Goal: Use online tool/utility: Utilize a website feature to perform a specific function

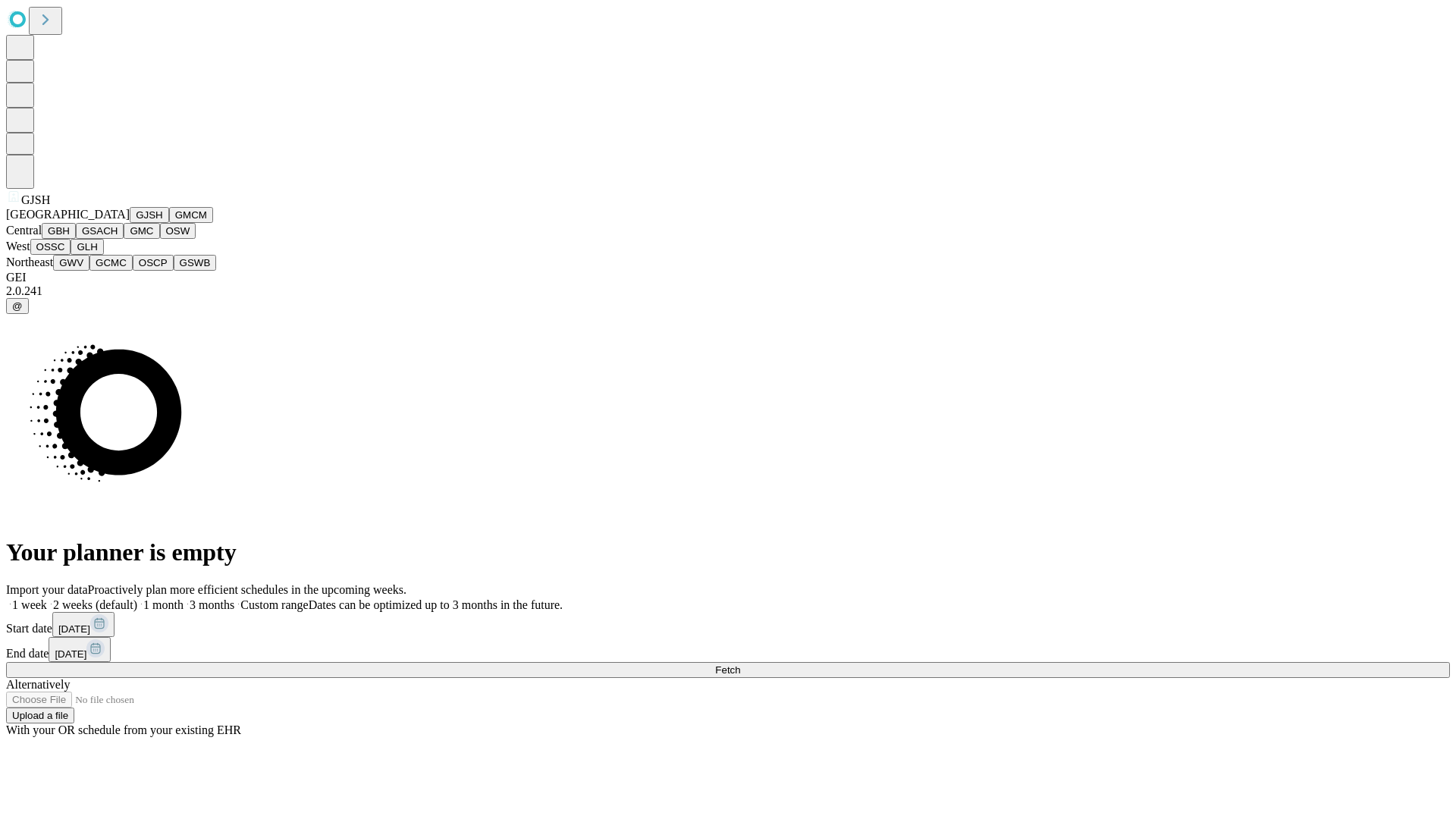
click at [130, 223] on button "GJSH" at bounding box center [149, 215] width 40 height 16
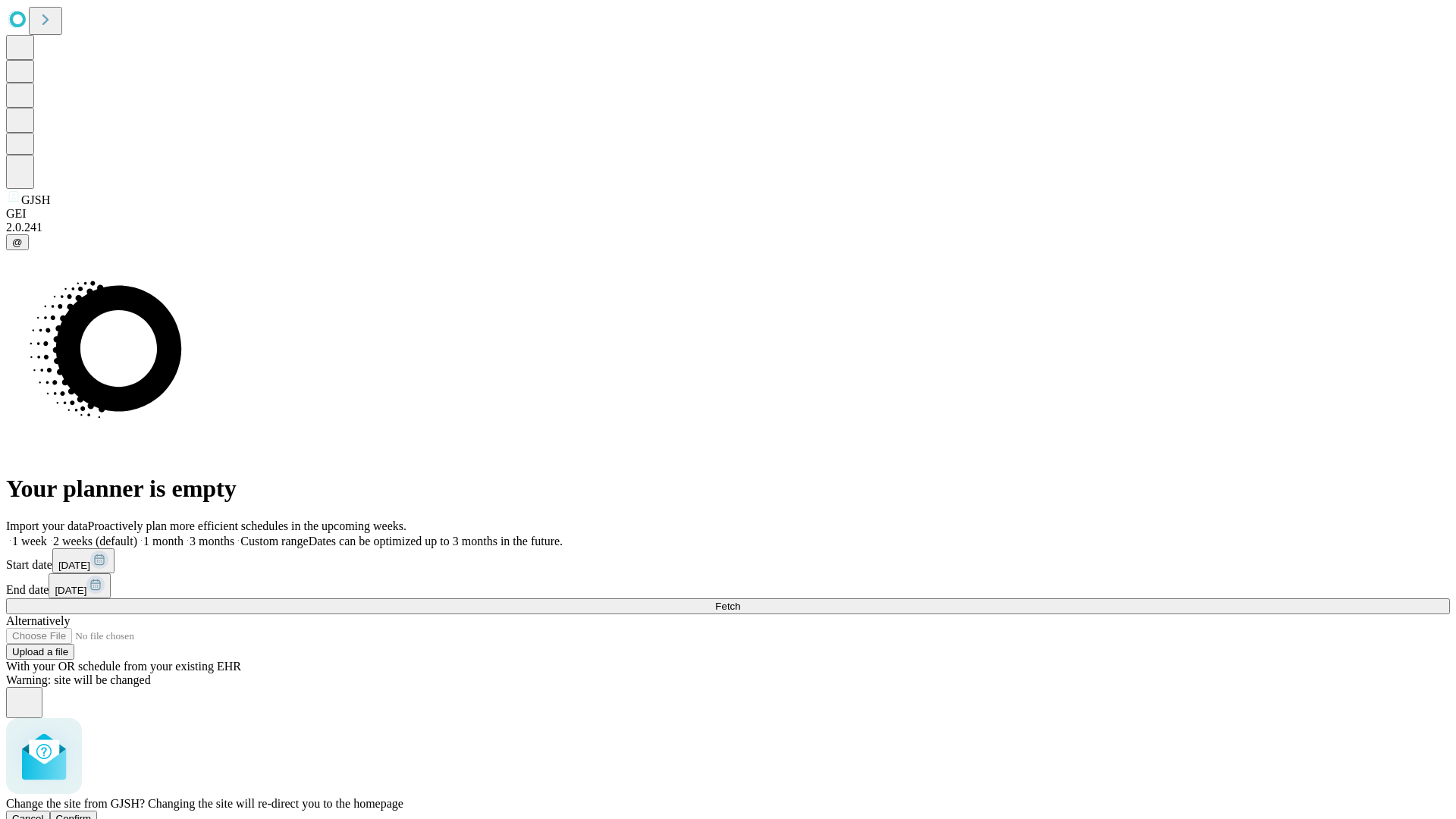
click at [92, 813] on span "Confirm" at bounding box center [74, 818] width 36 height 11
click at [183, 534] on label "1 month" at bounding box center [160, 540] width 46 height 13
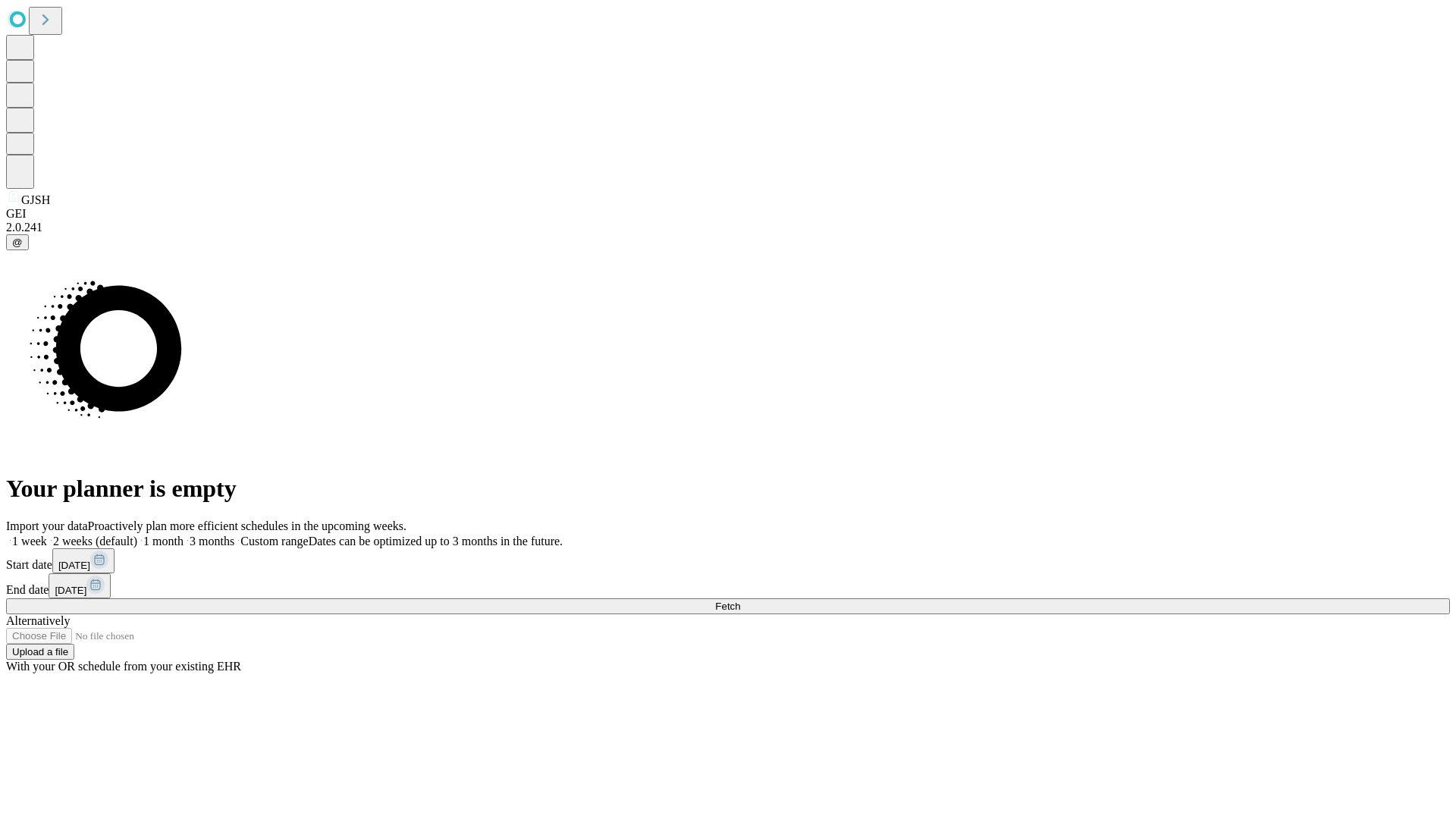
click at [740, 601] on span "Fetch" at bounding box center [728, 606] width 25 height 11
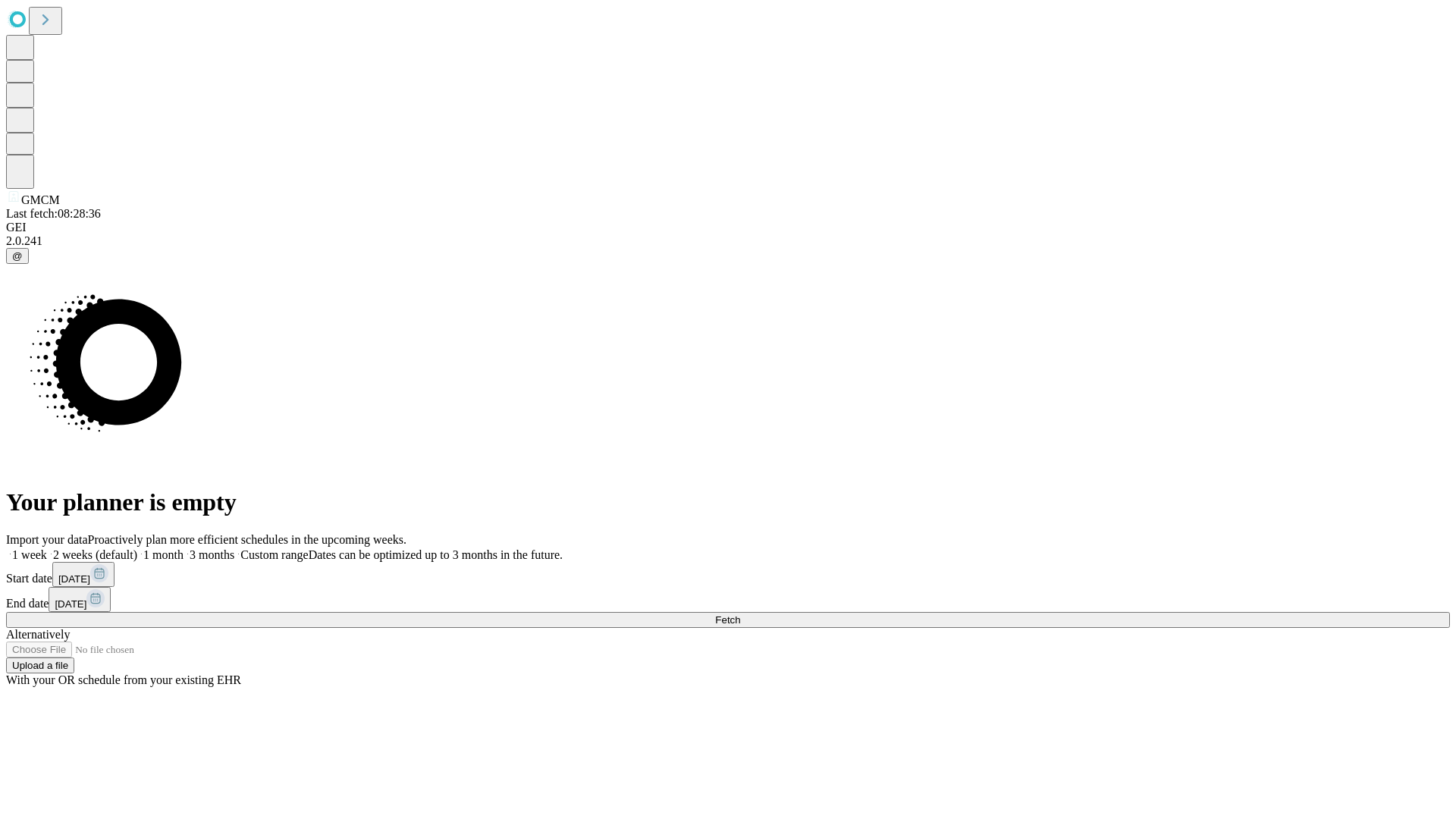
click at [740, 614] on span "Fetch" at bounding box center [728, 619] width 25 height 11
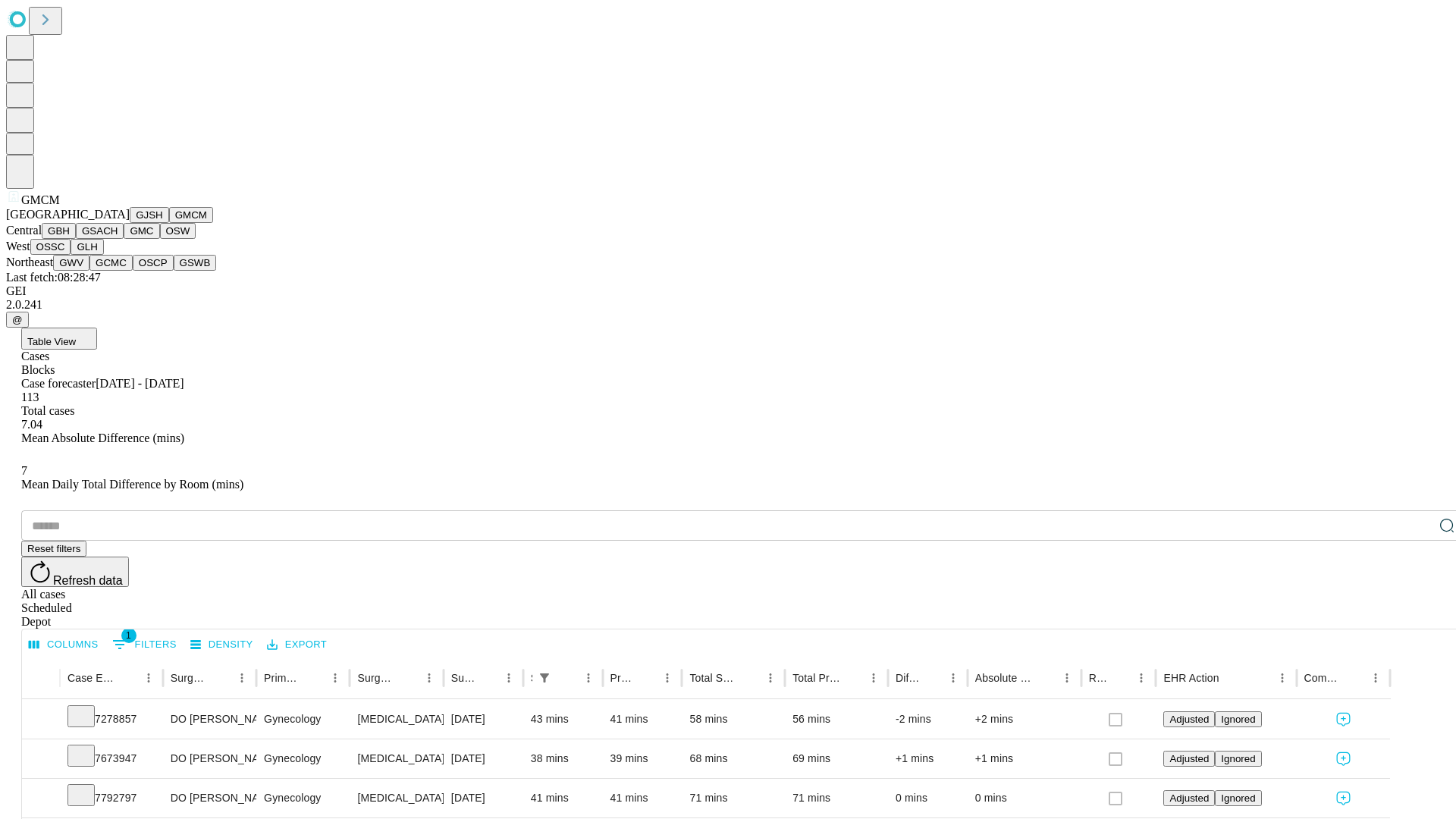
click at [76, 239] on button "GBH" at bounding box center [59, 231] width 34 height 16
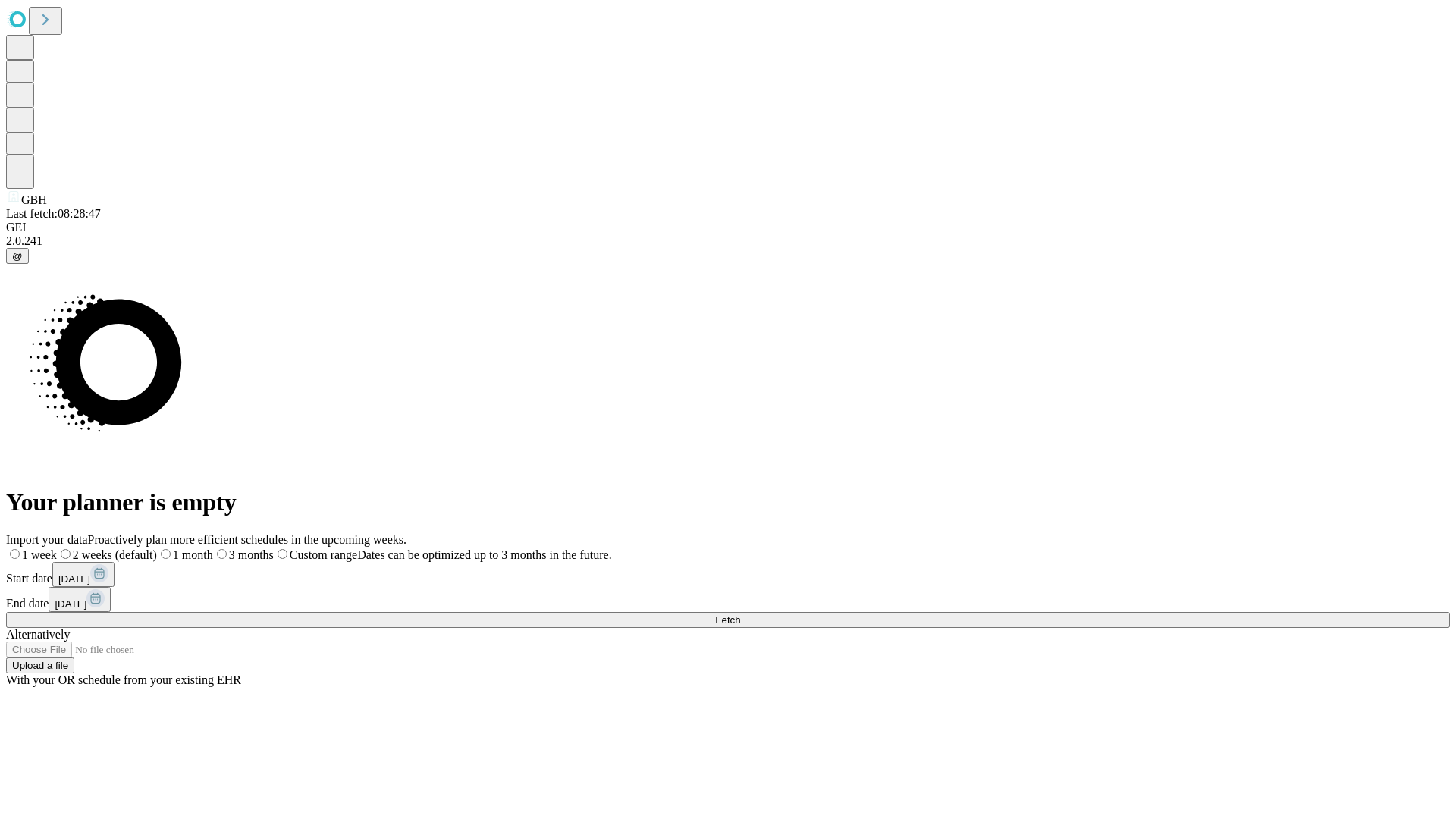
click at [213, 548] on label "1 month" at bounding box center [185, 554] width 56 height 13
click at [740, 614] on span "Fetch" at bounding box center [728, 619] width 25 height 11
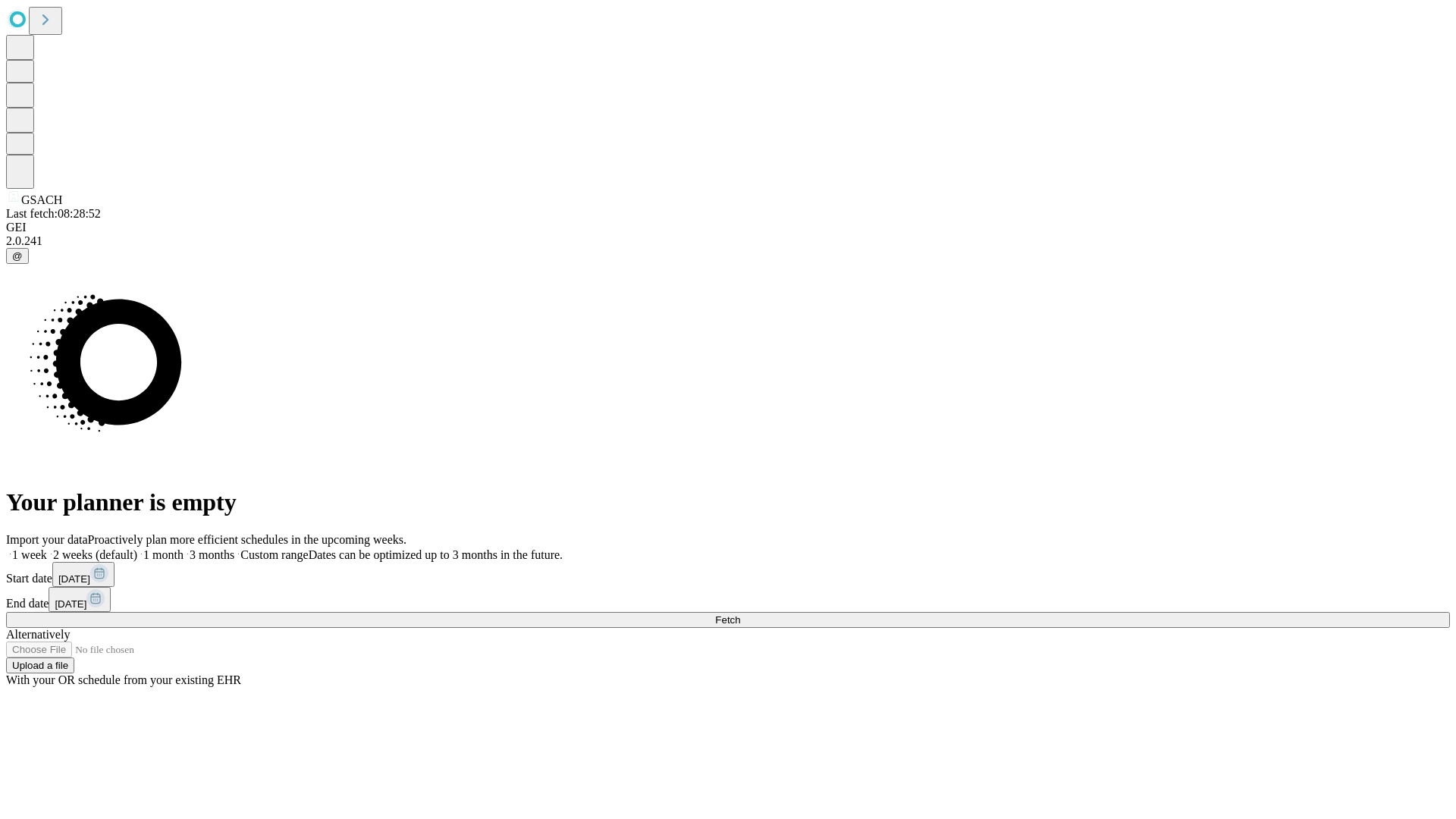
click at [183, 548] on label "1 month" at bounding box center [160, 554] width 46 height 13
click at [740, 614] on span "Fetch" at bounding box center [728, 619] width 25 height 11
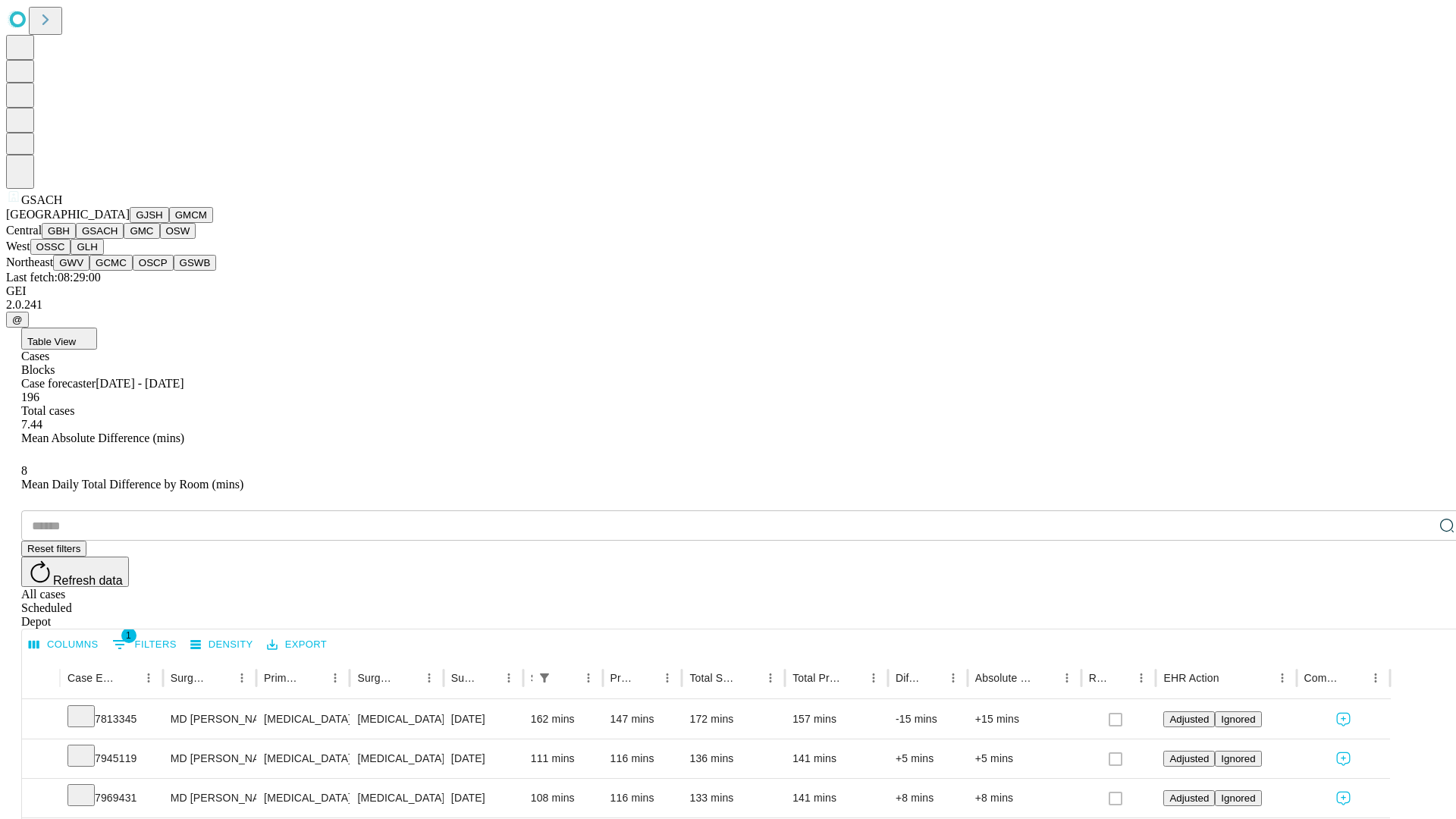
click at [124, 239] on button "GMC" at bounding box center [142, 231] width 36 height 16
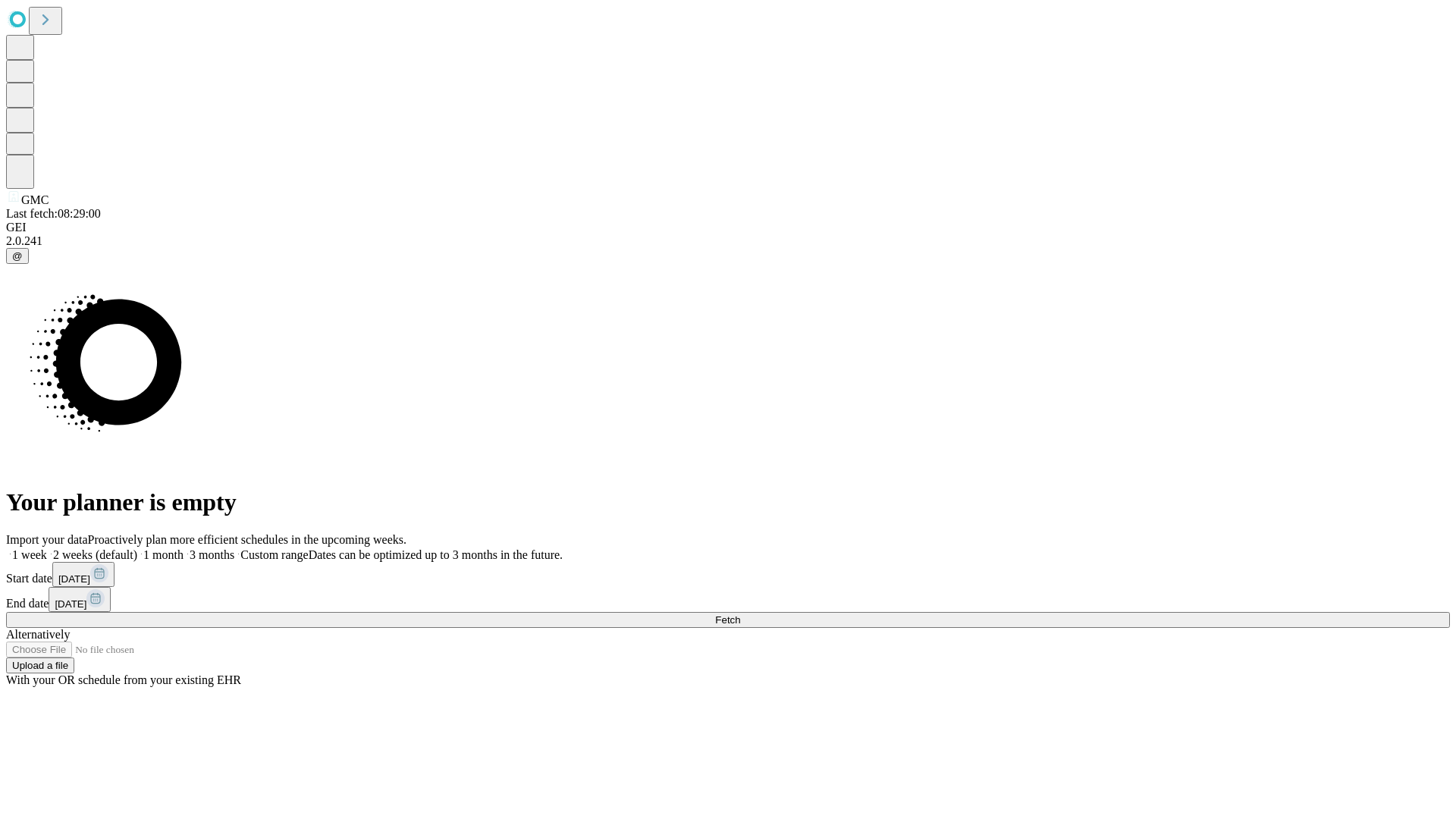
click at [183, 548] on label "1 month" at bounding box center [160, 554] width 46 height 13
click at [740, 614] on span "Fetch" at bounding box center [728, 619] width 25 height 11
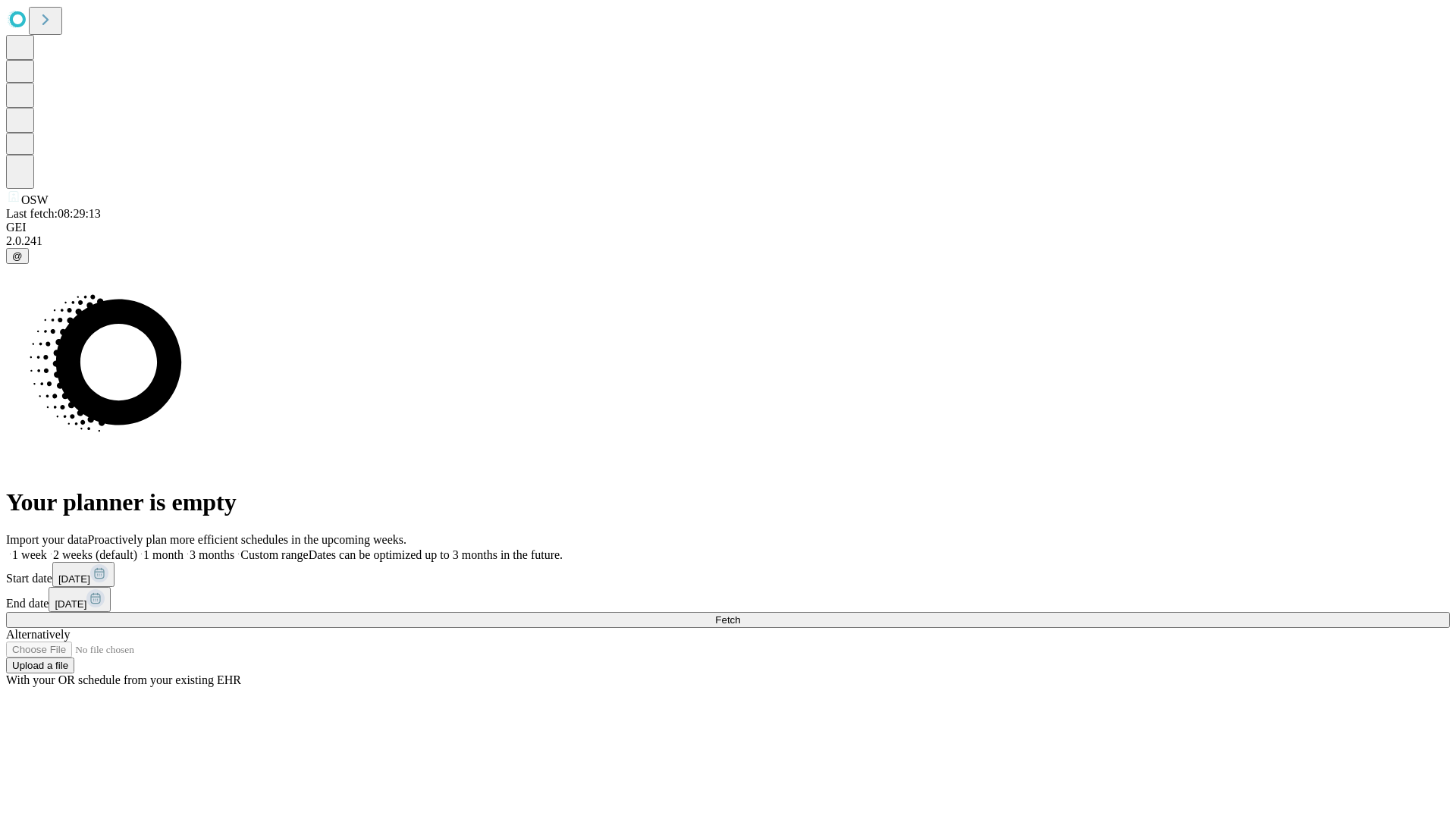
click at [183, 548] on label "1 month" at bounding box center [160, 554] width 46 height 13
click at [740, 614] on span "Fetch" at bounding box center [728, 619] width 25 height 11
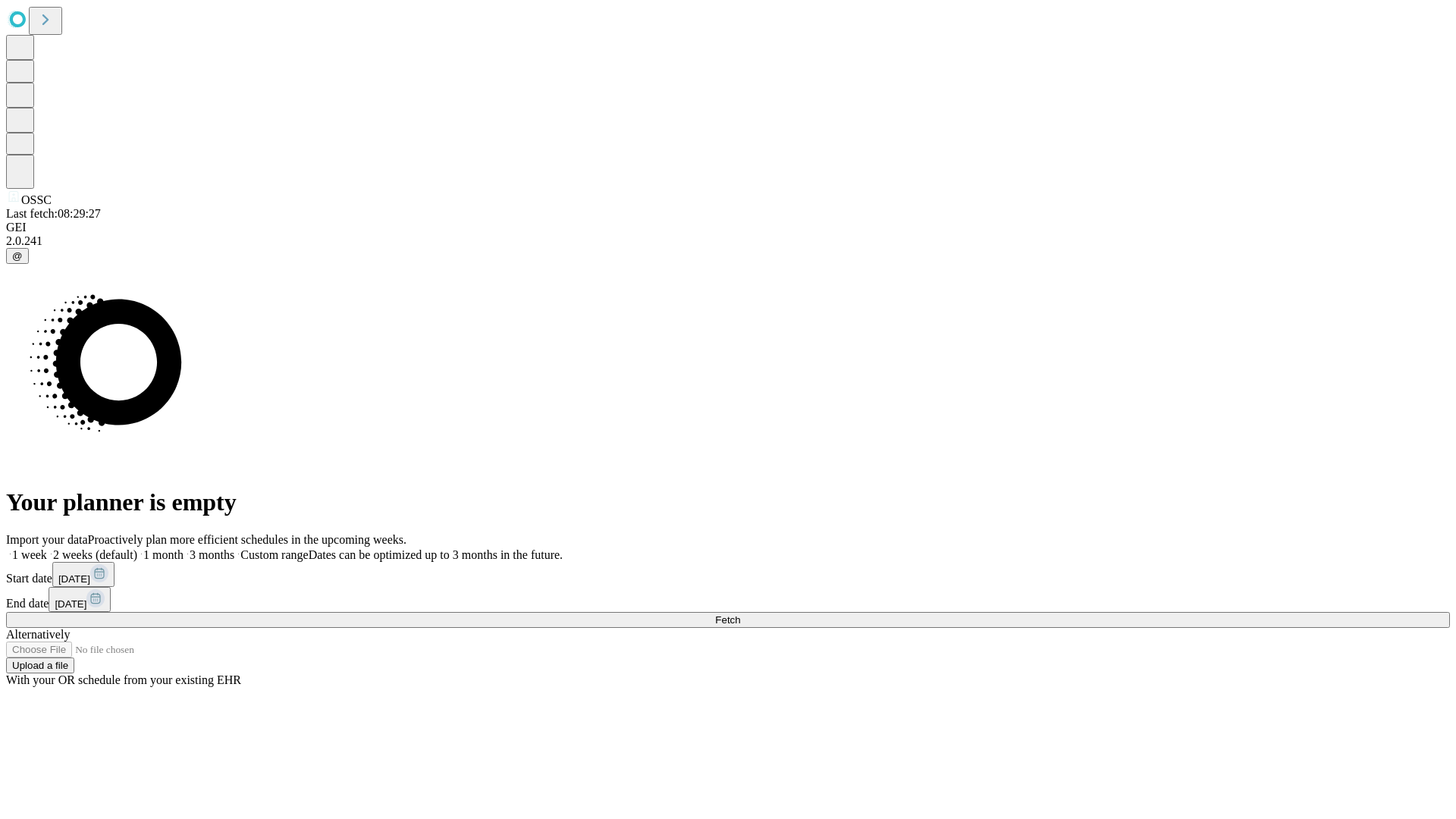
click at [183, 548] on label "1 month" at bounding box center [160, 554] width 46 height 13
click at [740, 614] on span "Fetch" at bounding box center [728, 619] width 25 height 11
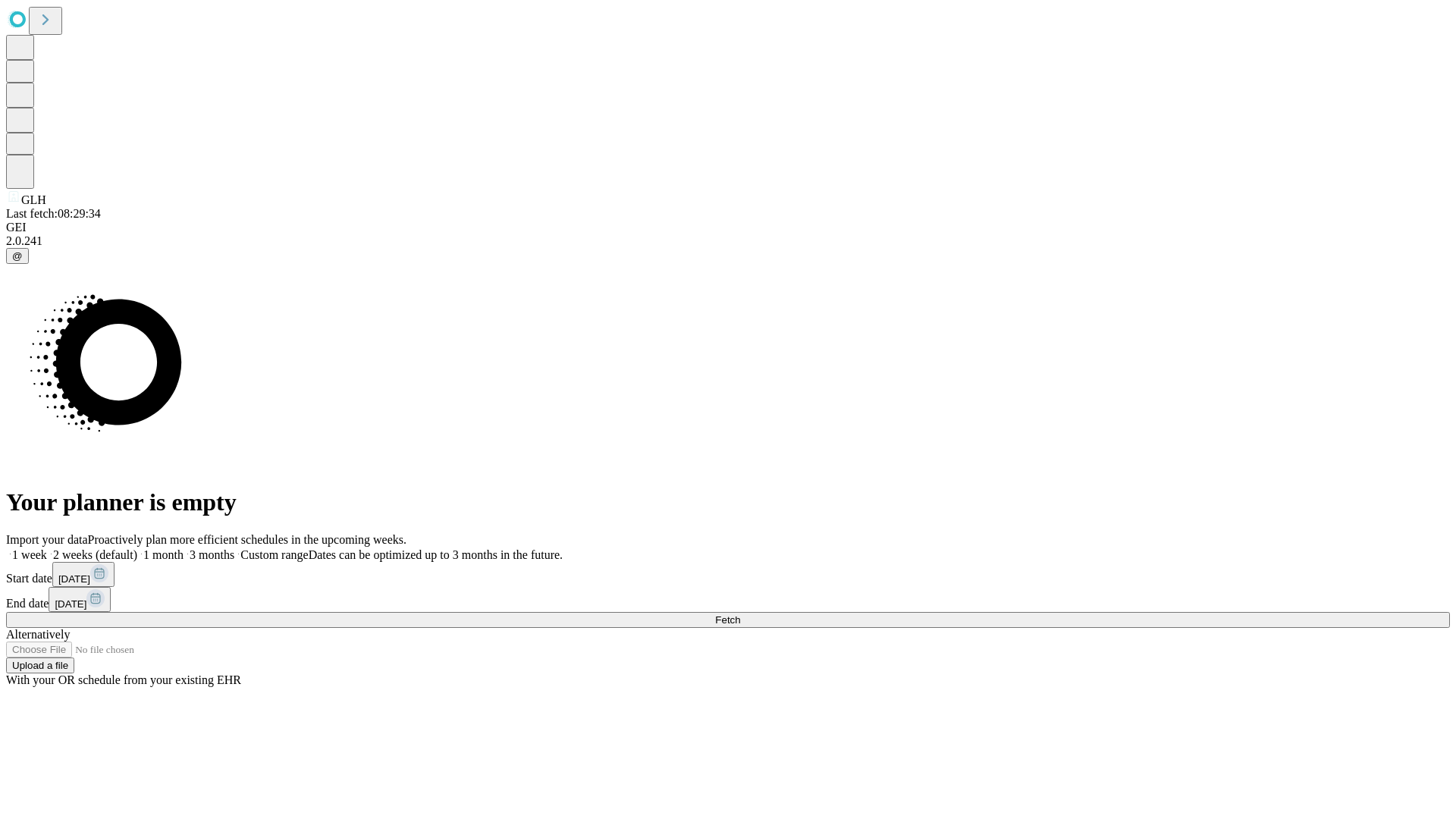
click at [183, 548] on label "1 month" at bounding box center [160, 554] width 46 height 13
click at [740, 614] on span "Fetch" at bounding box center [728, 619] width 25 height 11
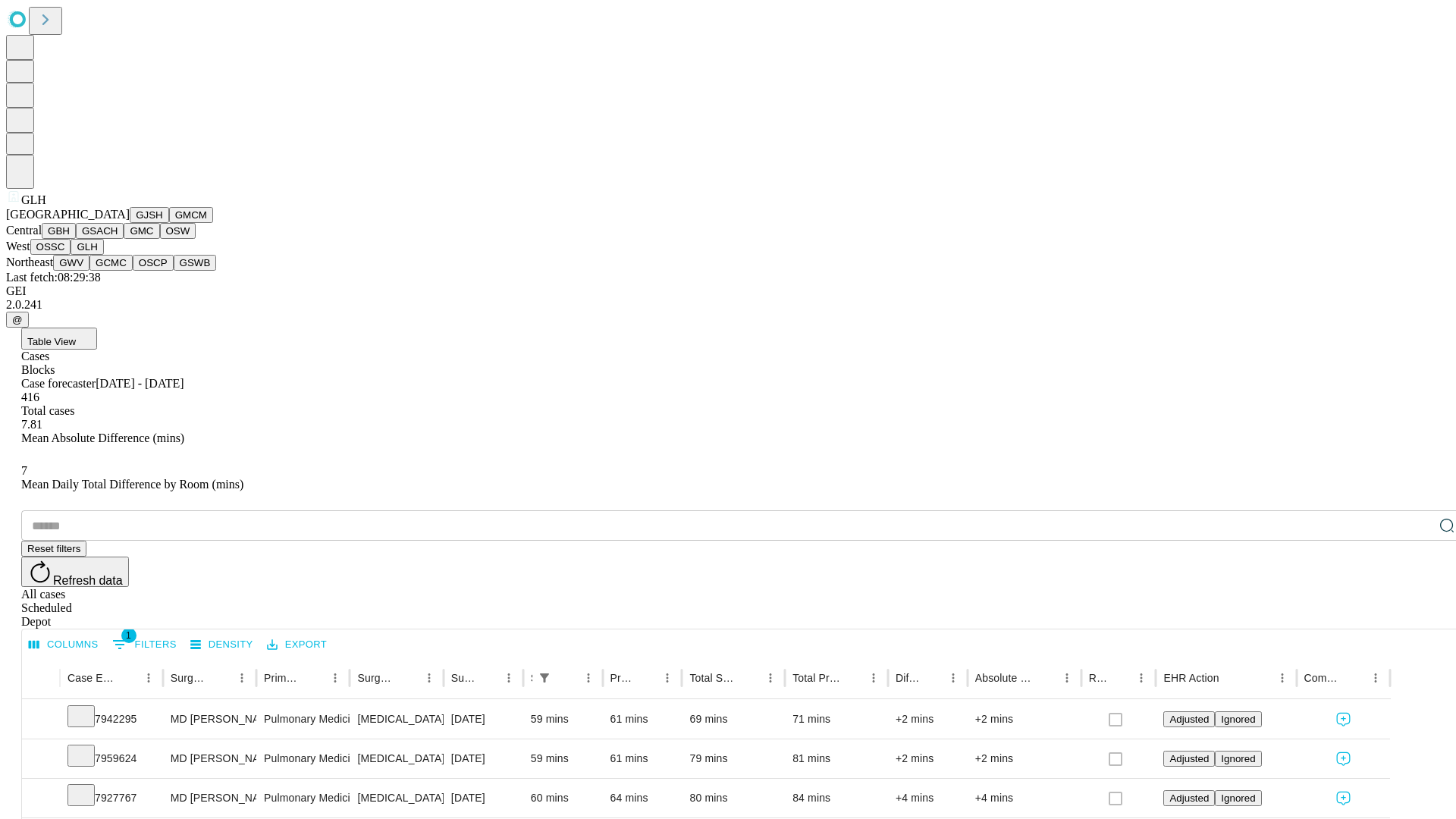
click at [90, 271] on button "GWV" at bounding box center [71, 263] width 37 height 16
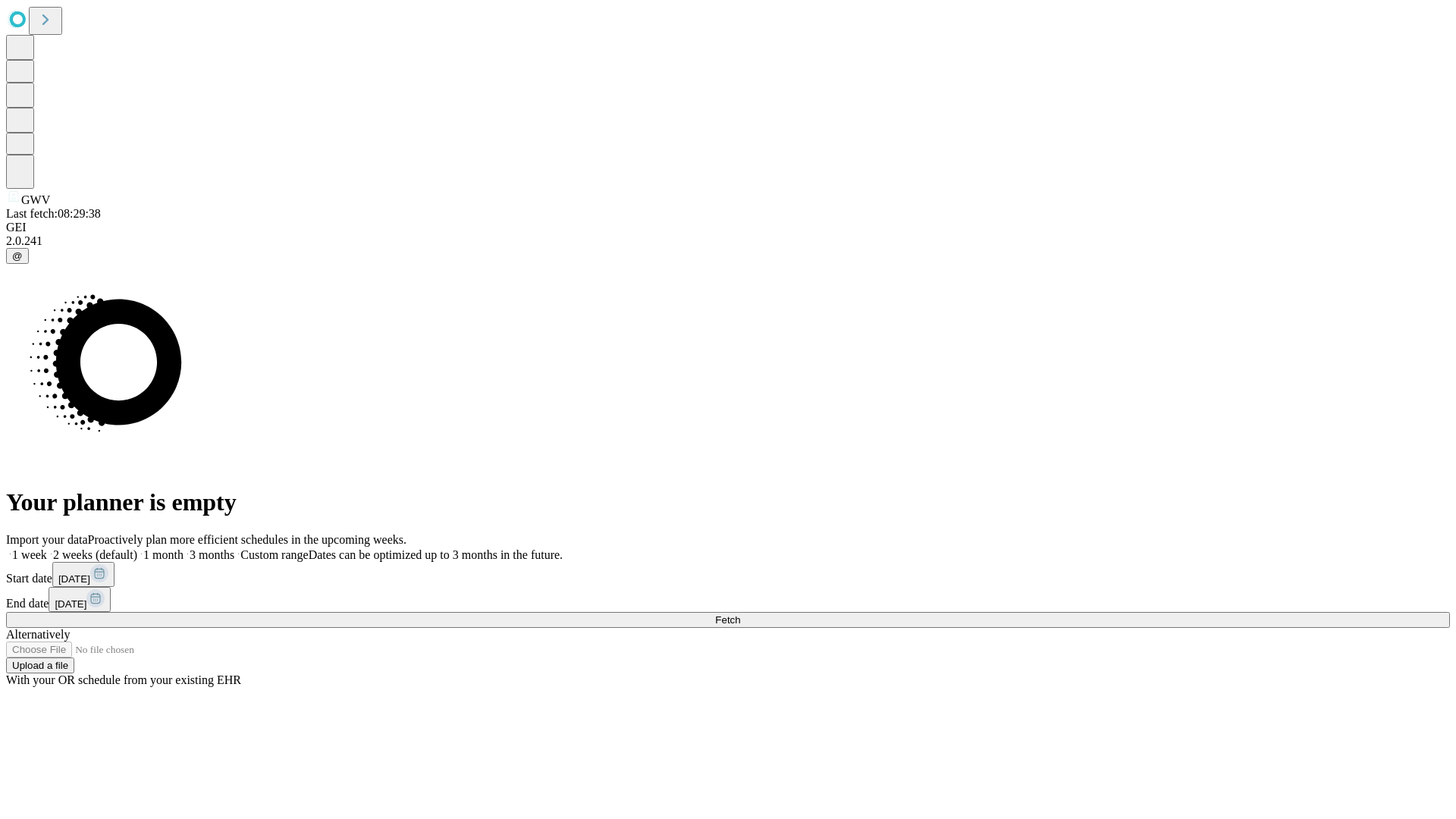
click at [183, 548] on label "1 month" at bounding box center [160, 554] width 46 height 13
click at [740, 614] on span "Fetch" at bounding box center [728, 619] width 25 height 11
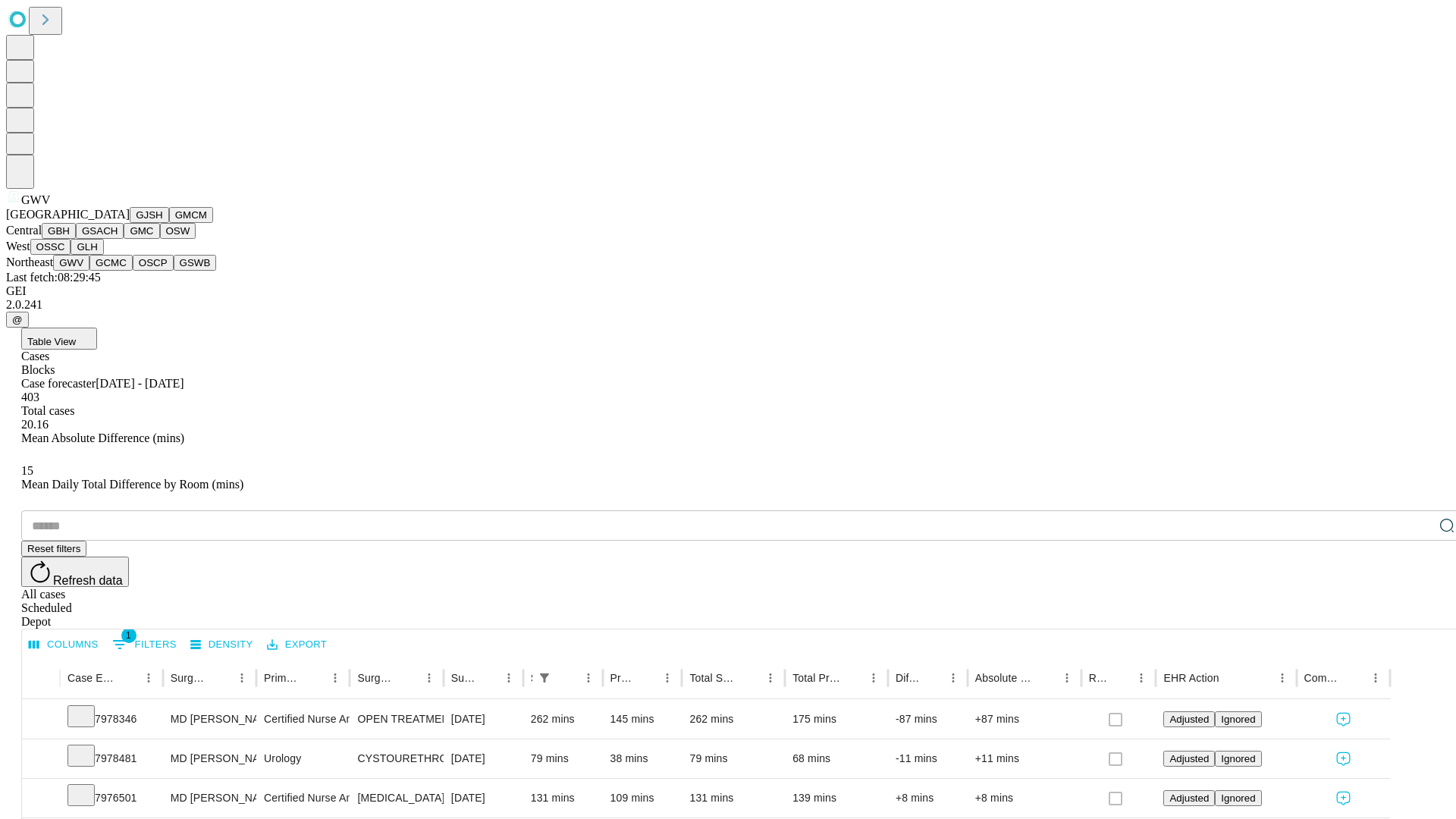
click at [118, 271] on button "GCMC" at bounding box center [111, 263] width 43 height 16
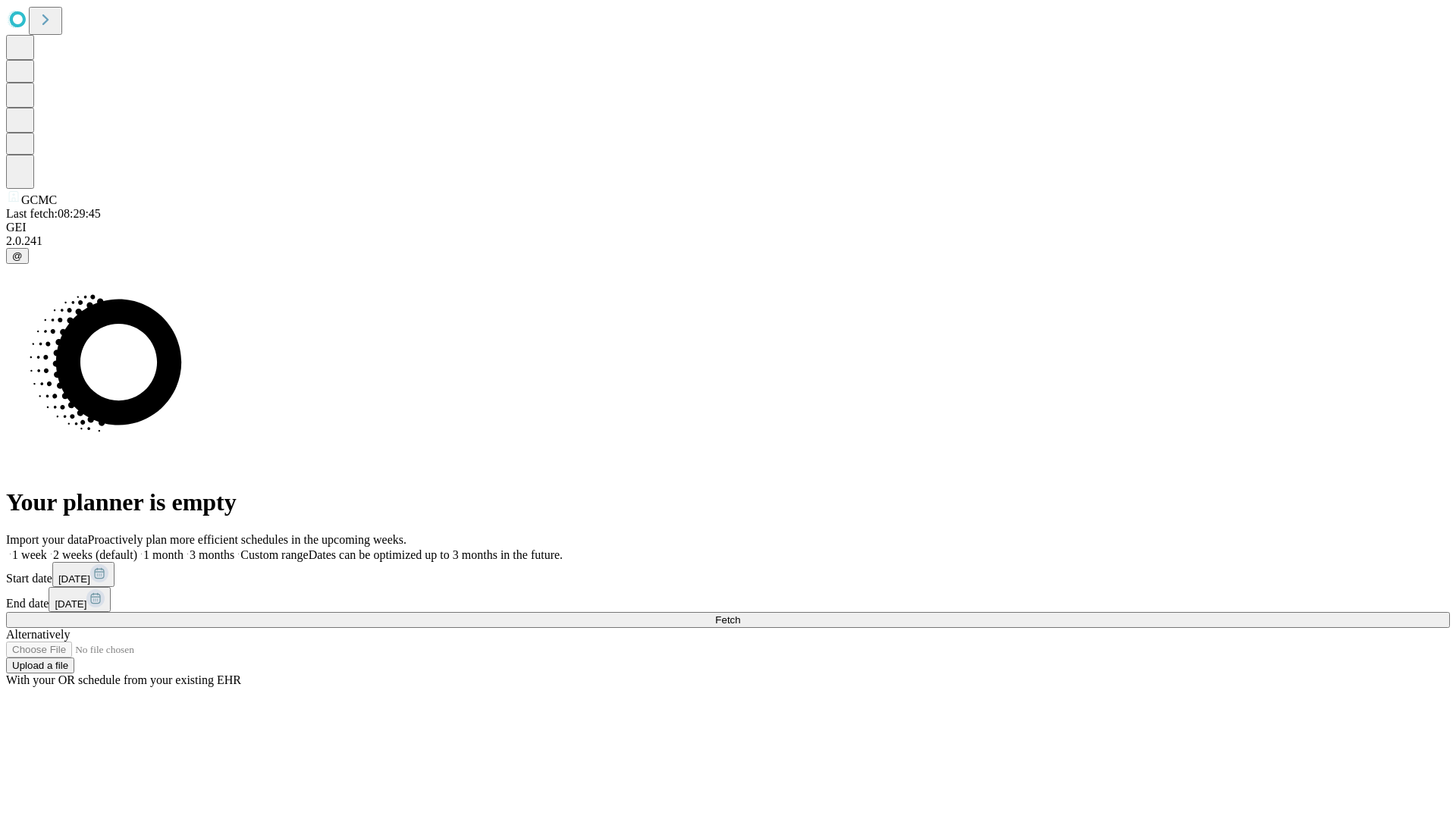
click at [183, 548] on label "1 month" at bounding box center [160, 554] width 46 height 13
click at [740, 614] on span "Fetch" at bounding box center [728, 619] width 25 height 11
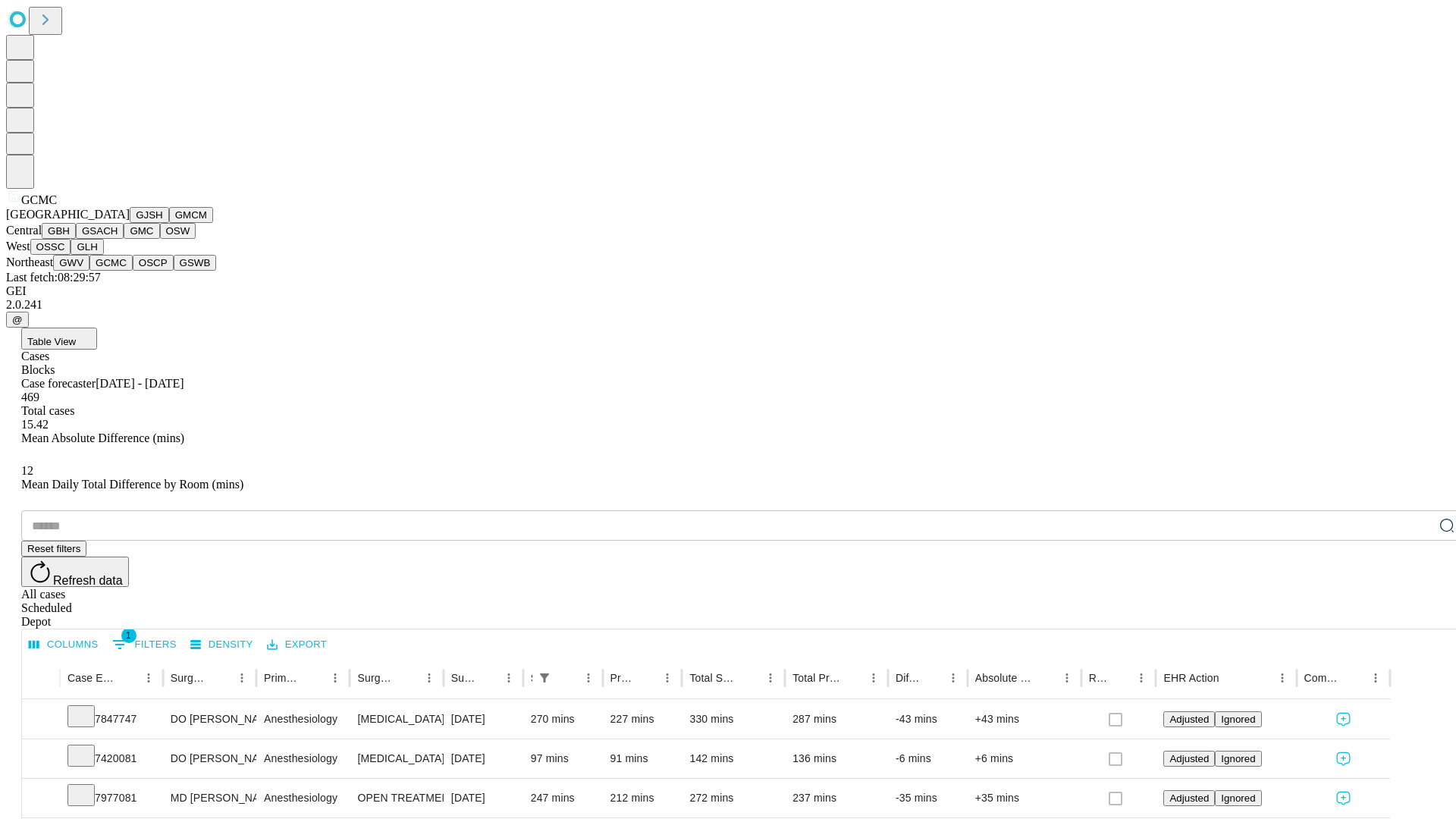
click at [133, 271] on button "OSCP" at bounding box center [152, 263] width 41 height 16
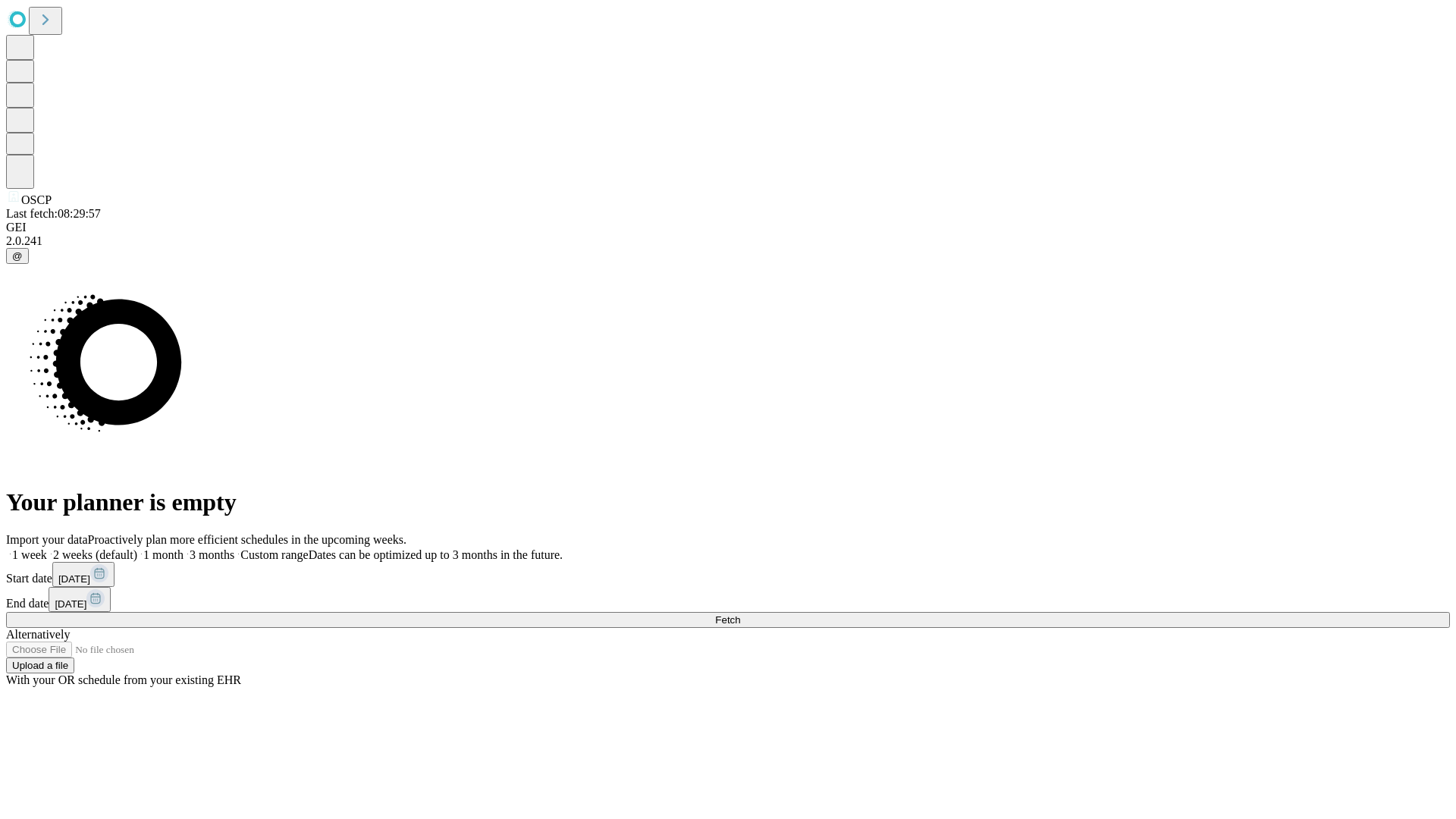
click at [183, 548] on label "1 month" at bounding box center [160, 554] width 46 height 13
click at [740, 614] on span "Fetch" at bounding box center [728, 619] width 25 height 11
